Goal: Task Accomplishment & Management: Complete application form

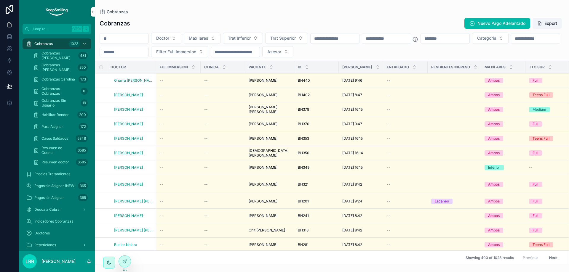
click at [185, 17] on div "Cobranzas Nuevo Pago Adelantado Export Doctor Maxilares Trat Inferior Trat Supe…" at bounding box center [332, 139] width 474 height 251
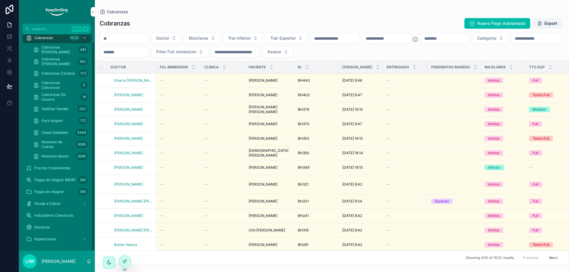
scroll to position [7, 0]
click at [59, 178] on span "Pagos sin Asignar (NEW)" at bounding box center [54, 178] width 41 height 5
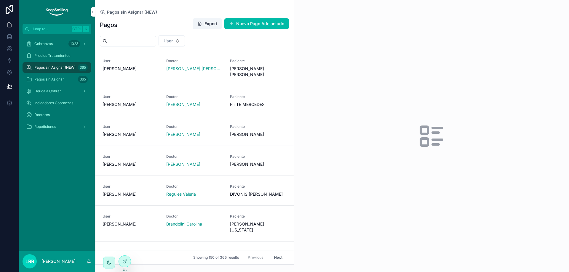
click at [277, 28] on button "Nuevo Pago Adelantado" at bounding box center [256, 23] width 65 height 11
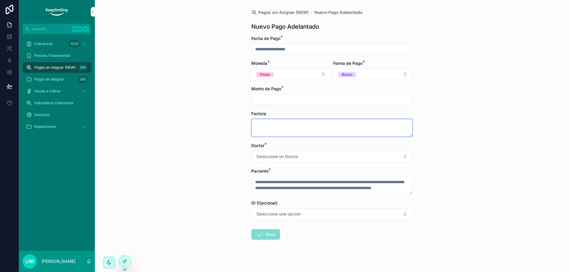
click at [272, 127] on textarea "scrollable content" at bounding box center [331, 128] width 161 height 18
click at [279, 189] on textarea "scrollable content" at bounding box center [331, 185] width 161 height 18
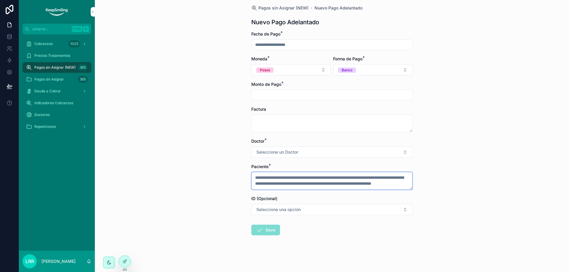
scroll to position [6, 0]
click at [126, 264] on div at bounding box center [125, 261] width 12 height 11
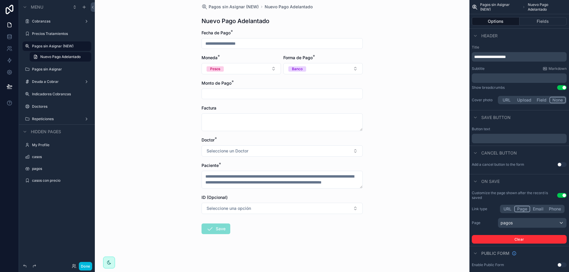
scroll to position [0, 0]
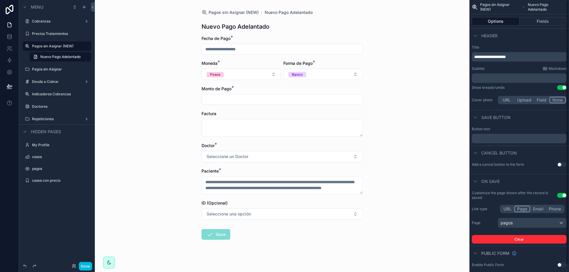
click at [529, 20] on button "Fields" at bounding box center [542, 21] width 47 height 8
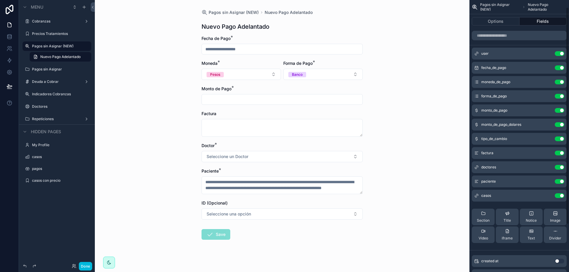
scroll to position [68, 0]
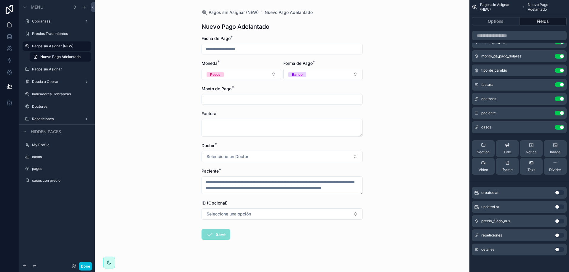
click at [431, 157] on div "Pagos sin Asignar (NEW) Nuevo Pago Adelantado Nuevo Pago Adelantado Fecha de Pa…" at bounding box center [282, 136] width 374 height 272
click at [241, 75] on button "Pesos" at bounding box center [240, 74] width 79 height 11
click at [169, 105] on div "Pagos sin Asignar (NEW) Nuevo Pago Adelantado Nuevo Pago Adelantado Fecha de Pa…" at bounding box center [282, 136] width 374 height 272
click at [311, 75] on button "Banco" at bounding box center [322, 74] width 79 height 11
click at [154, 102] on div "Pagos sin Asignar (NEW) Nuevo Pago Adelantado Nuevo Pago Adelantado Fecha de Pa…" at bounding box center [282, 136] width 374 height 272
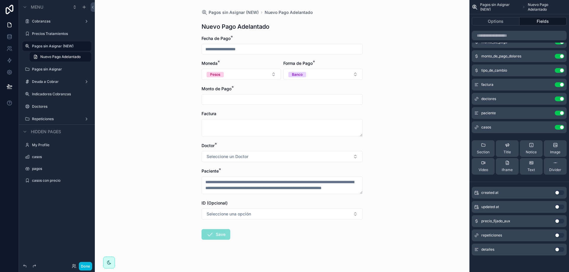
click at [316, 79] on button "Banco" at bounding box center [322, 74] width 79 height 11
click at [396, 67] on div "Pagos sin Asignar (NEW) Nuevo Pago Adelantado Nuevo Pago Adelantado Fecha de Pa…" at bounding box center [282, 136] width 374 height 272
click at [216, 76] on div "Pesos" at bounding box center [215, 74] width 10 height 5
click at [313, 74] on button "Banco" at bounding box center [322, 74] width 79 height 11
click at [163, 91] on div "Pagos sin Asignar (NEW) Nuevo Pago Adelantado Nuevo Pago Adelantado Fecha de Pa…" at bounding box center [282, 136] width 374 height 272
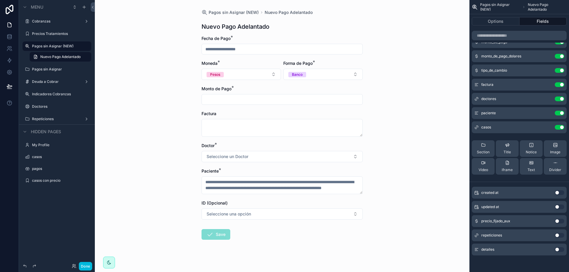
click at [219, 72] on span "Pesos" at bounding box center [214, 74] width 17 height 5
click at [415, 71] on div "Pagos sin Asignar (NEW) Nuevo Pago Adelantado Nuevo Pago Adelantado Fecha de Pa…" at bounding box center [282, 136] width 374 height 272
click at [219, 74] on span "Pesos" at bounding box center [214, 74] width 17 height 5
click at [308, 75] on button "Banco" at bounding box center [322, 74] width 79 height 11
click at [391, 88] on div "Pagos sin Asignar (NEW) Nuevo Pago Adelantado Nuevo Pago Adelantado Fecha de Pa…" at bounding box center [282, 136] width 374 height 272
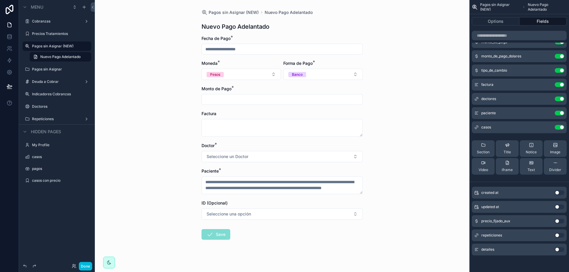
click at [231, 72] on button "Pesos" at bounding box center [240, 74] width 79 height 11
click at [182, 111] on div "Pagos sin Asignar (NEW) Nuevo Pago Adelantado Nuevo Pago Adelantado Fecha de Pa…" at bounding box center [282, 136] width 374 height 272
click at [309, 74] on button "Banco" at bounding box center [322, 74] width 79 height 11
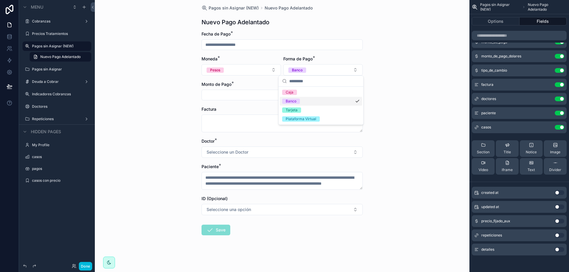
scroll to position [6, 0]
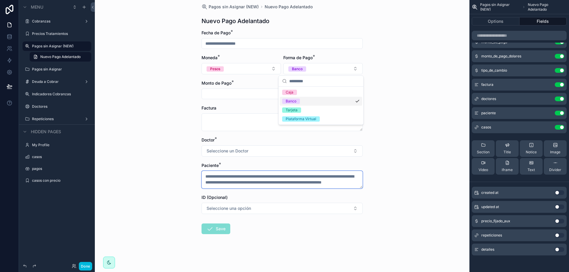
click at [319, 175] on textarea "scrollable content" at bounding box center [281, 180] width 161 height 18
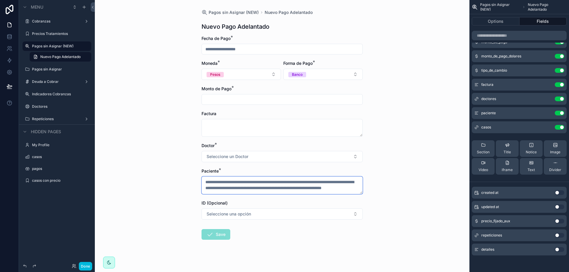
click at [302, 190] on textarea "scrollable content" at bounding box center [281, 185] width 161 height 18
click at [273, 156] on button "Seleccione un Doctor" at bounding box center [281, 156] width 161 height 11
click at [418, 149] on div "Pagos sin Asignar (NEW) Nuevo Pago Adelantado Nuevo Pago Adelantado Fecha de Pa…" at bounding box center [282, 136] width 374 height 272
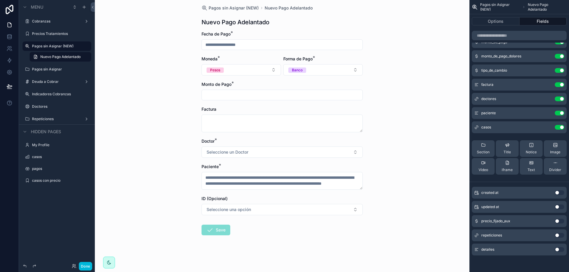
scroll to position [6, 0]
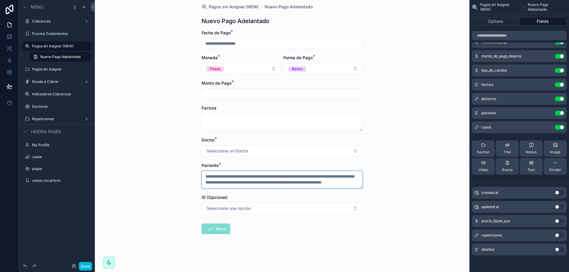
click at [258, 180] on textarea "scrollable content" at bounding box center [281, 180] width 161 height 18
drag, startPoint x: 217, startPoint y: 166, endPoint x: 198, endPoint y: 166, distance: 19.3
click at [198, 166] on div "Pagos sin Asignar (NEW) Nuevo Pago Adelantado Nuevo Pago Adelantado Fecha de Pa…" at bounding box center [282, 133] width 171 height 278
drag, startPoint x: 198, startPoint y: 139, endPoint x: 215, endPoint y: 139, distance: 16.9
click at [215, 139] on div "Pagos sin Asignar (NEW) Nuevo Pago Adelantado Nuevo Pago Adelantado Fecha de Pa…" at bounding box center [282, 133] width 171 height 278
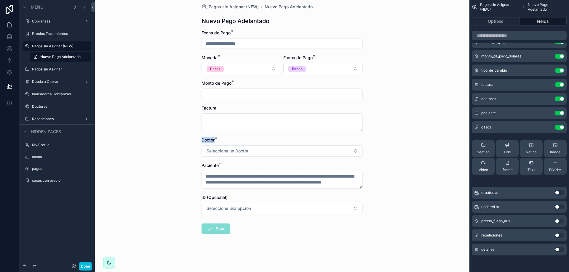
click at [216, 139] on div "Doctor *" at bounding box center [281, 140] width 161 height 6
click at [391, 173] on div "Pagos sin Asignar (NEW) Nuevo Pago Adelantado Nuevo Pago Adelantado Fecha de Pa…" at bounding box center [282, 130] width 374 height 272
click at [46, 42] on div "Pagos sin Asignar (NEW)" at bounding box center [57, 45] width 66 height 9
click at [46, 46] on label "Pagos sin Asignar (NEW)" at bounding box center [60, 46] width 56 height 5
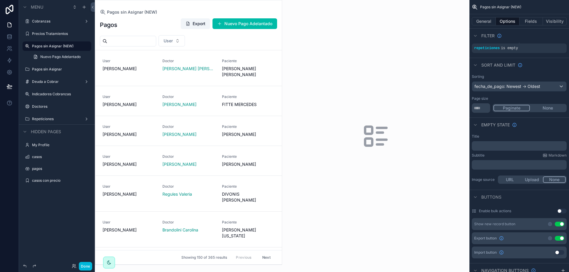
click at [57, 57] on span "Nuevo Pago Adelantado" at bounding box center [60, 56] width 40 height 5
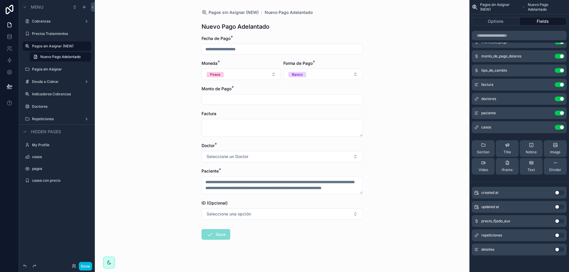
click at [160, 142] on div "Pagos sin Asignar (NEW) Nuevo Pago Adelantado Nuevo Pago Adelantado Fecha de Pa…" at bounding box center [282, 136] width 374 height 272
click at [55, 67] on label "Pagos sin Asignar" at bounding box center [60, 69] width 56 height 5
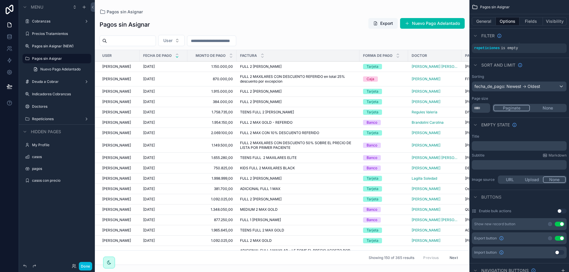
click at [52, 44] on label "Pagos sin Asignar (NEW)" at bounding box center [60, 46] width 56 height 5
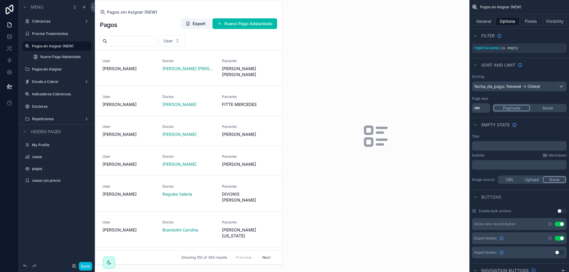
click at [47, 67] on div "Pagos sin Asignar" at bounding box center [61, 69] width 58 height 5
click at [49, 68] on label "Pagos sin Asignar" at bounding box center [60, 69] width 56 height 5
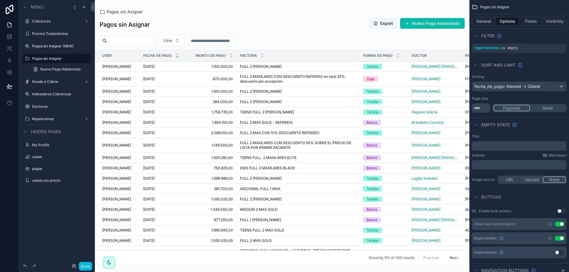
click at [54, 44] on div "Pagos sin Asignar (NEW)" at bounding box center [61, 46] width 58 height 5
click at [52, 44] on label "Pagos sin Asignar (NEW)" at bounding box center [60, 46] width 56 height 5
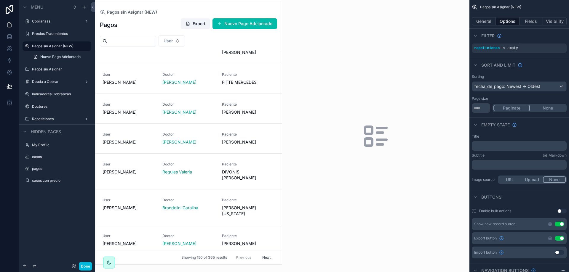
scroll to position [178, 0]
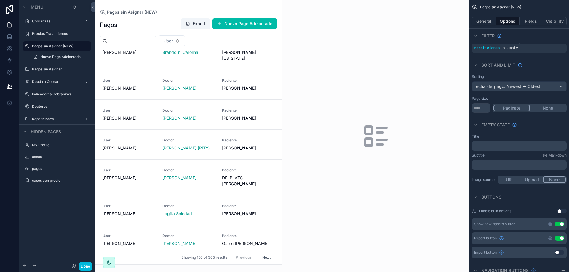
click at [52, 69] on label "Pagos sin Asignar" at bounding box center [60, 69] width 56 height 5
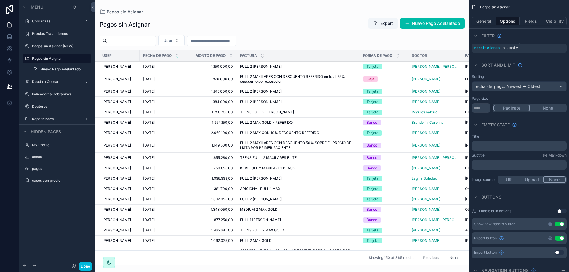
click at [54, 47] on label "Pagos sin Asignar (NEW)" at bounding box center [60, 46] width 56 height 5
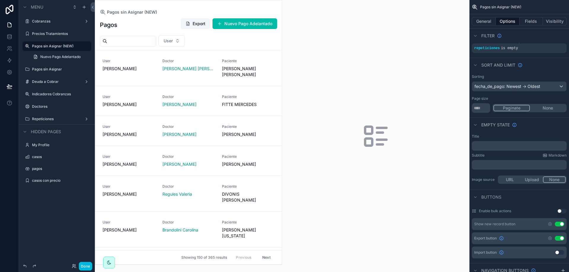
click at [248, 102] on span "FITTE MERCEDES" at bounding box center [248, 105] width 53 height 6
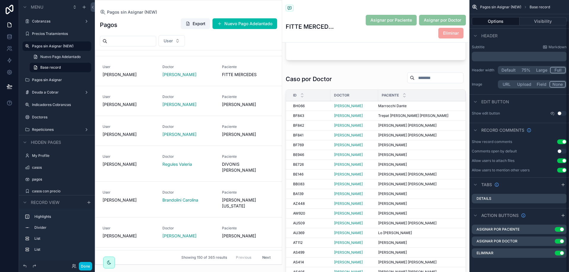
scroll to position [89, 0]
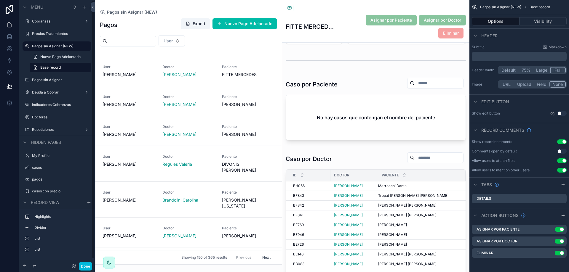
click at [43, 79] on label "Pagos sin Asignar" at bounding box center [60, 80] width 56 height 5
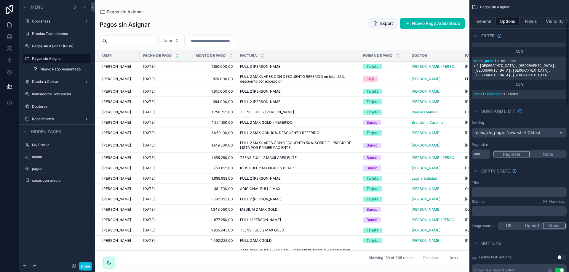
scroll to position [68, 0]
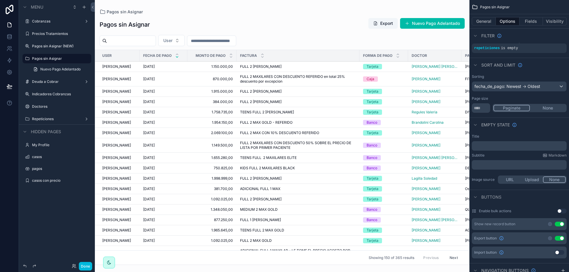
click at [50, 49] on div "Pagos sin Asignar (NEW)" at bounding box center [61, 46] width 58 height 5
click at [49, 45] on label "Pagos sin Asignar (NEW)" at bounding box center [60, 46] width 56 height 5
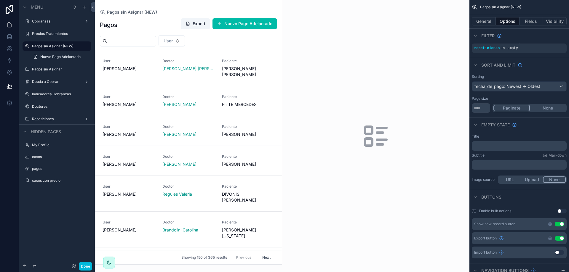
click at [129, 65] on div "User Jimena Espinola" at bounding box center [128, 65] width 53 height 13
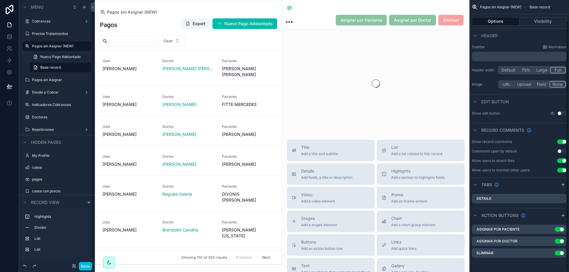
scroll to position [22, 0]
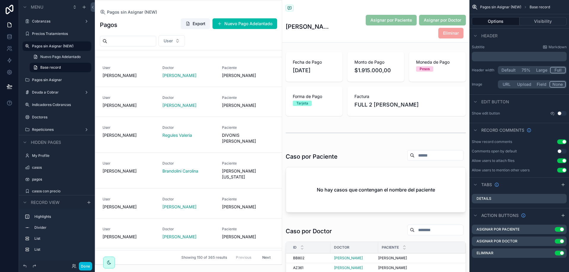
scroll to position [59, 0]
click at [136, 118] on link "User Jimena Espinola Doctor Regules Valeria Paciente DIVONIS REGINA" at bounding box center [188, 135] width 186 height 36
click at [46, 78] on label "Pagos sin Asignar" at bounding box center [60, 80] width 56 height 5
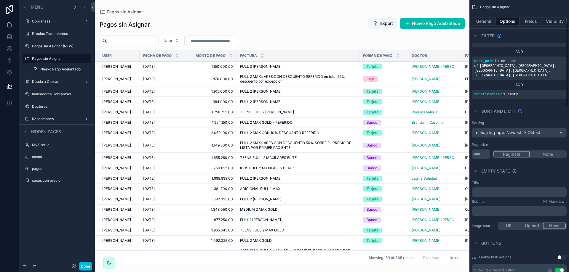
scroll to position [68, 0]
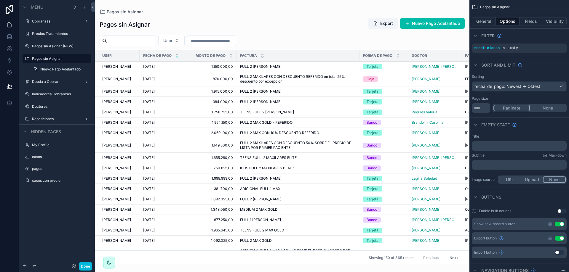
click at [290, 39] on div "scrollable content" at bounding box center [282, 136] width 374 height 272
click at [49, 47] on label "Pagos sin Asignar (NEW)" at bounding box center [60, 46] width 56 height 5
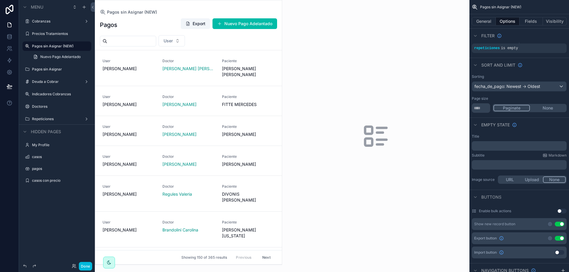
click at [47, 130] on span "Hidden pages" at bounding box center [46, 132] width 30 height 6
click at [248, 34] on div "scrollable content" at bounding box center [188, 132] width 187 height 264
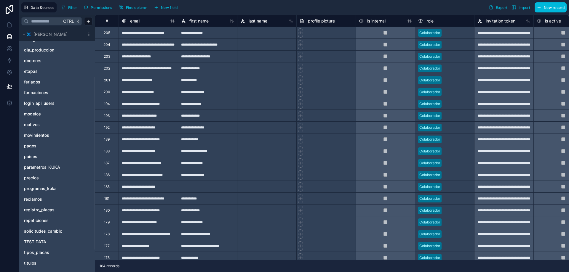
scroll to position [101, 0]
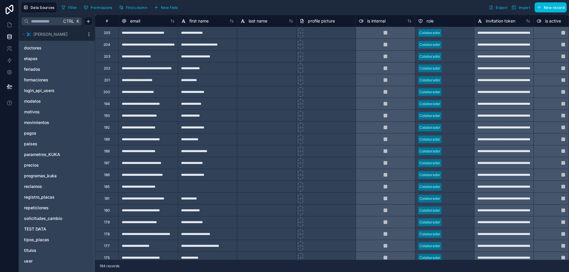
click at [31, 133] on span "pagos" at bounding box center [30, 133] width 12 height 6
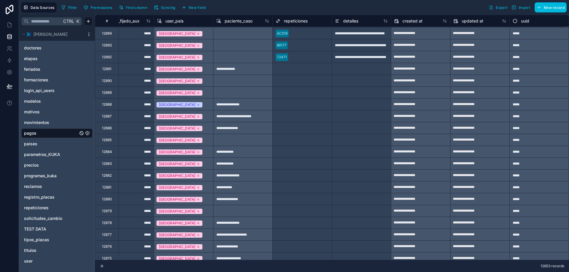
scroll to position [296, 858]
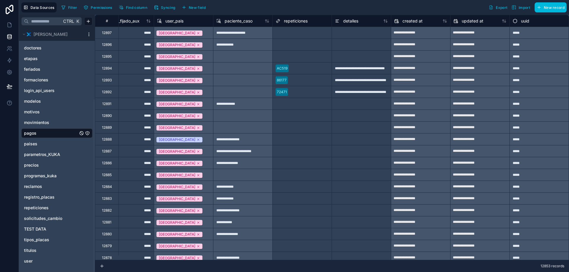
click at [356, 70] on div "**********" at bounding box center [360, 68] width 59 height 12
click at [371, 69] on div "**********" at bounding box center [360, 68] width 59 height 12
click at [371, 69] on input "**********" at bounding box center [361, 68] width 59 height 12
click at [363, 83] on div "**********" at bounding box center [360, 80] width 59 height 12
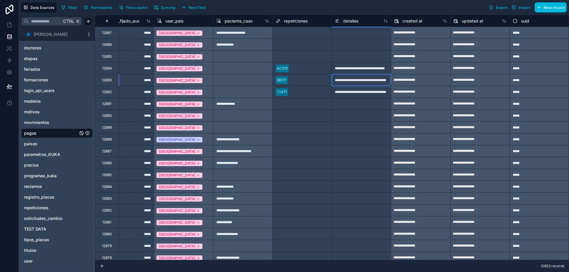
scroll to position [0, 0]
click at [361, 92] on div "**********" at bounding box center [360, 92] width 59 height 12
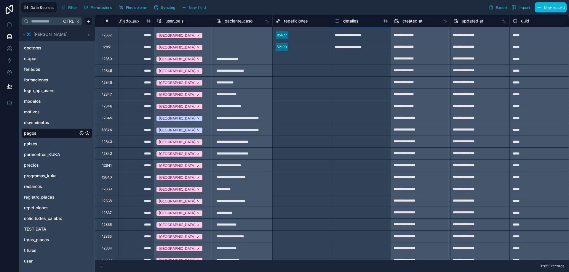
scroll to position [770, 858]
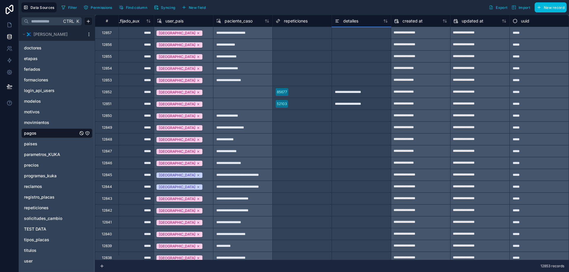
click at [349, 93] on div "**********" at bounding box center [360, 92] width 59 height 12
click at [349, 105] on div "**********" at bounding box center [360, 104] width 59 height 12
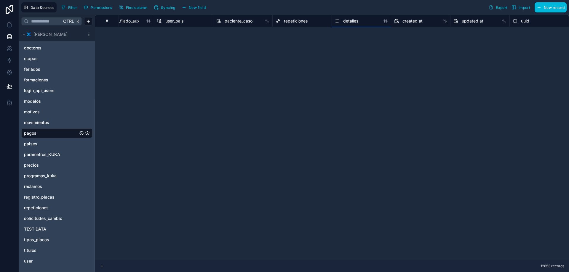
scroll to position [841, 858]
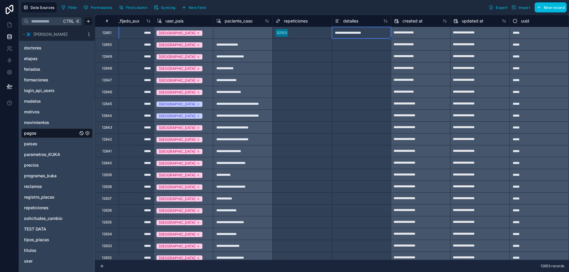
click at [67, 9] on button "Filter" at bounding box center [69, 7] width 20 height 9
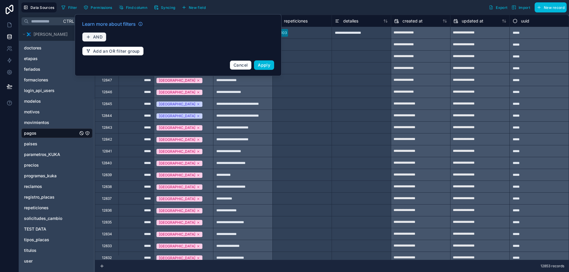
click at [102, 39] on button "AND" at bounding box center [94, 36] width 24 height 9
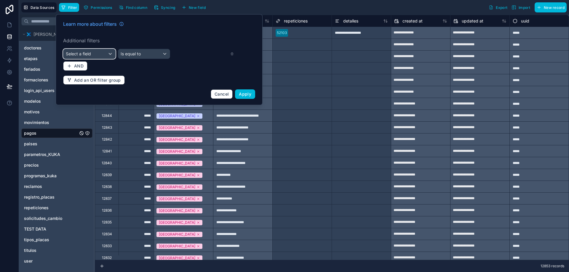
click at [103, 54] on div "Select a field" at bounding box center [89, 53] width 52 height 9
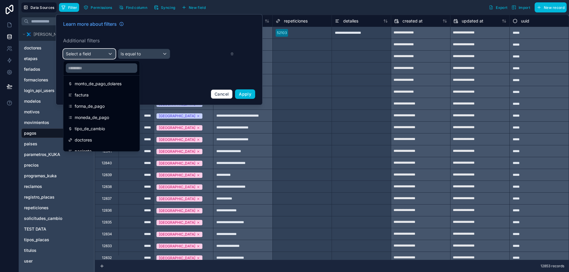
scroll to position [188, 0]
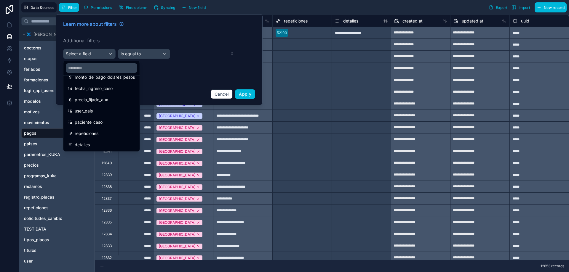
click at [89, 143] on span "detalles" at bounding box center [82, 144] width 15 height 7
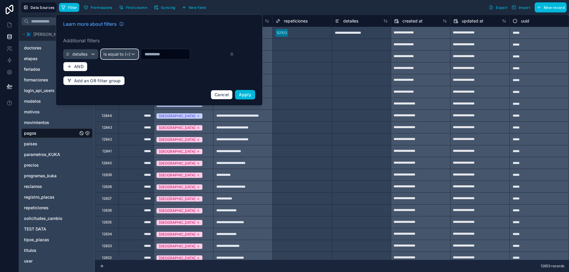
click at [119, 54] on span "Is equal to (=)" at bounding box center [116, 54] width 27 height 6
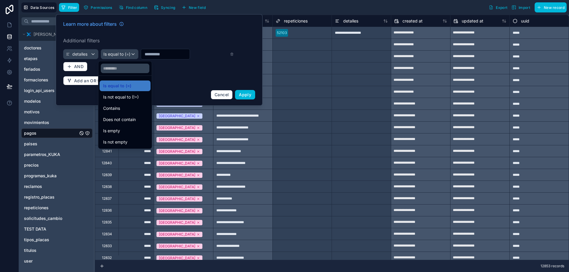
click at [122, 134] on div "Is empty" at bounding box center [125, 130] width 44 height 7
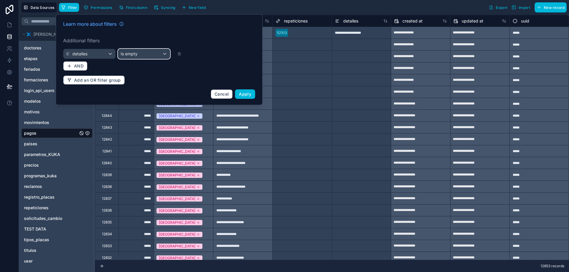
click at [132, 52] on span "Is empty" at bounding box center [129, 54] width 17 height 6
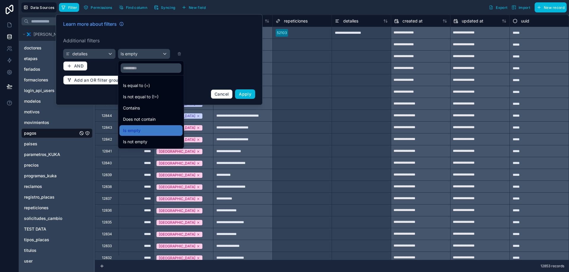
click at [136, 141] on span "Is not empty" at bounding box center [135, 141] width 24 height 7
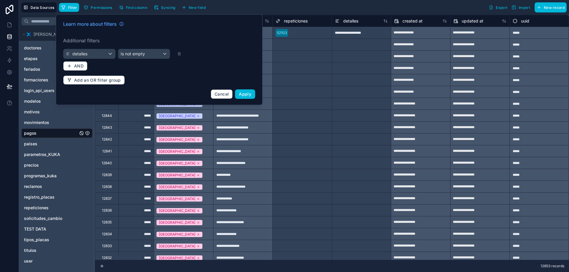
click at [244, 94] on span "Apply" at bounding box center [245, 93] width 12 height 5
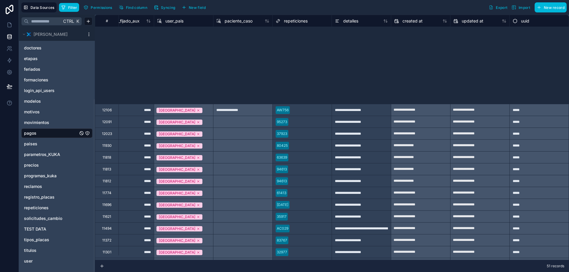
scroll to position [375, 858]
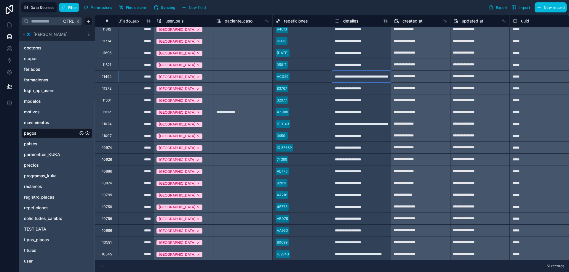
click at [353, 74] on div "**********" at bounding box center [360, 76] width 59 height 12
click at [353, 250] on div "**********" at bounding box center [360, 254] width 59 height 12
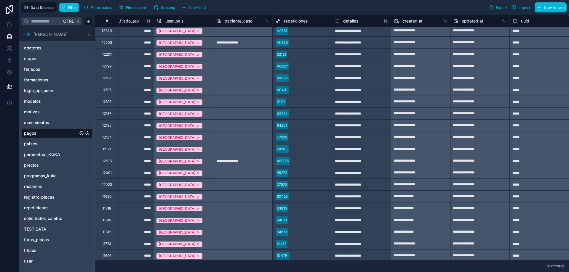
scroll to position [0, 858]
